Goal: Check status: Check status

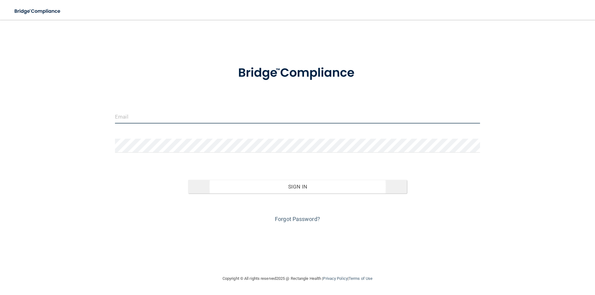
type input "[PERSON_NAME][EMAIL_ADDRESS][PERSON_NAME][DOMAIN_NAME]"
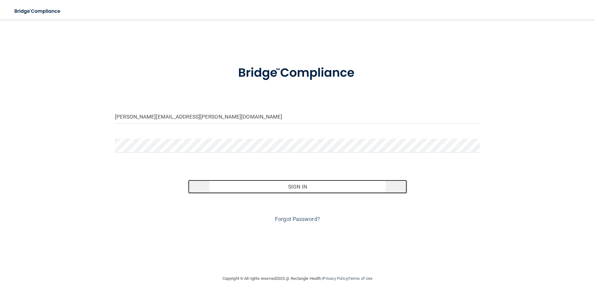
click at [294, 185] on button "Sign In" at bounding box center [297, 187] width 219 height 14
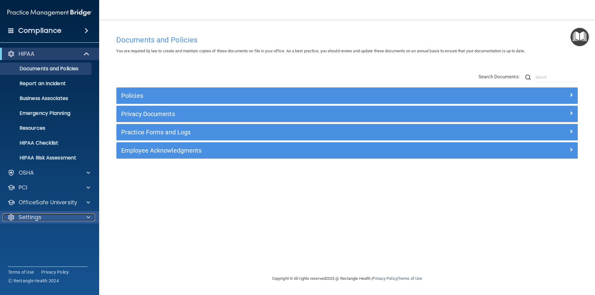
click at [36, 215] on p "Settings" at bounding box center [30, 217] width 23 height 7
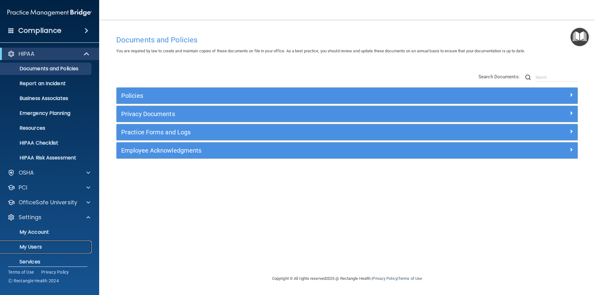
click at [41, 245] on p "My Users" at bounding box center [46, 247] width 85 height 6
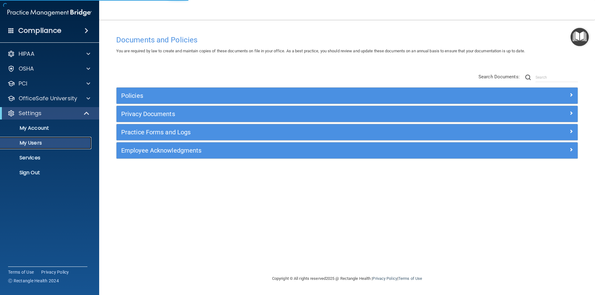
select select "20"
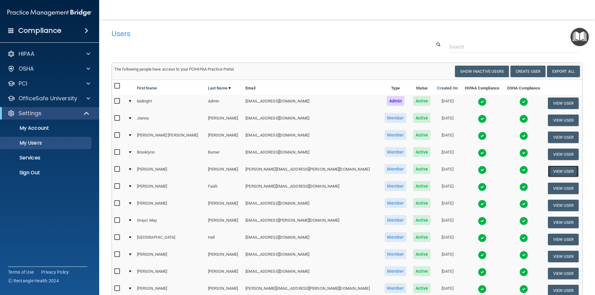
click at [556, 170] on button "View User" at bounding box center [563, 171] width 31 height 11
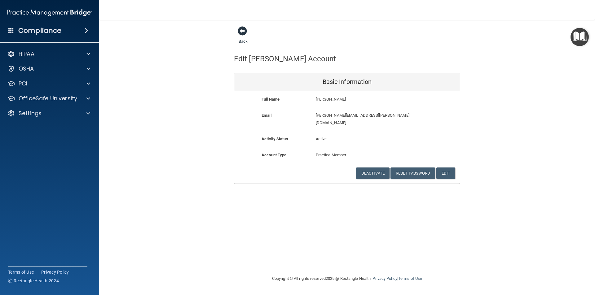
click at [243, 33] on span at bounding box center [242, 30] width 9 height 9
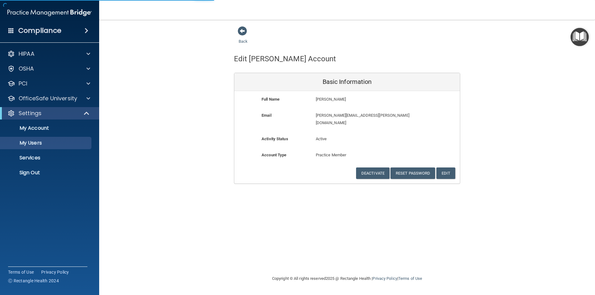
select select "20"
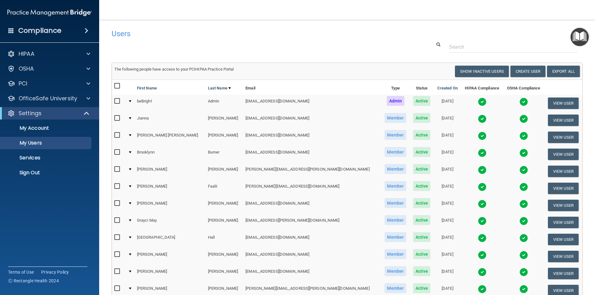
click at [519, 170] on img at bounding box center [523, 170] width 9 height 9
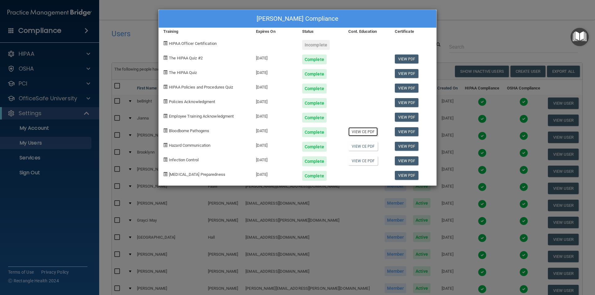
click at [374, 133] on link "View CE PDF" at bounding box center [362, 131] width 29 height 9
click at [374, 147] on link "View CE PDF" at bounding box center [362, 146] width 29 height 9
click at [363, 157] on link "View CE PDF" at bounding box center [362, 160] width 29 height 9
click at [315, 209] on div "[PERSON_NAME] Compliance Training Expires On Status Cont. Education Certificate…" at bounding box center [297, 147] width 595 height 295
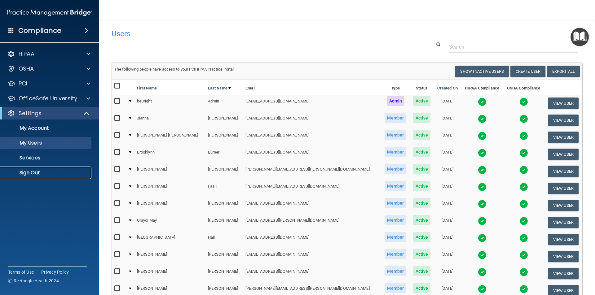
click at [35, 170] on p "Sign Out" at bounding box center [46, 173] width 85 height 6
